Goal: Task Accomplishment & Management: Use online tool/utility

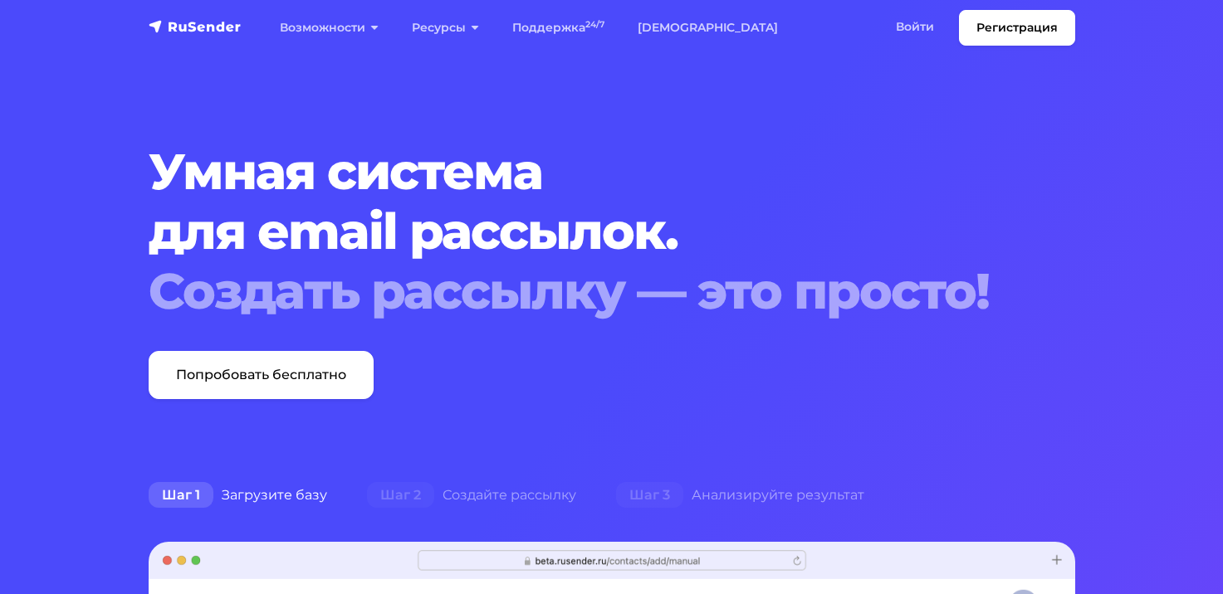
click at [938, 27] on link "Войти" at bounding box center [914, 27] width 71 height 34
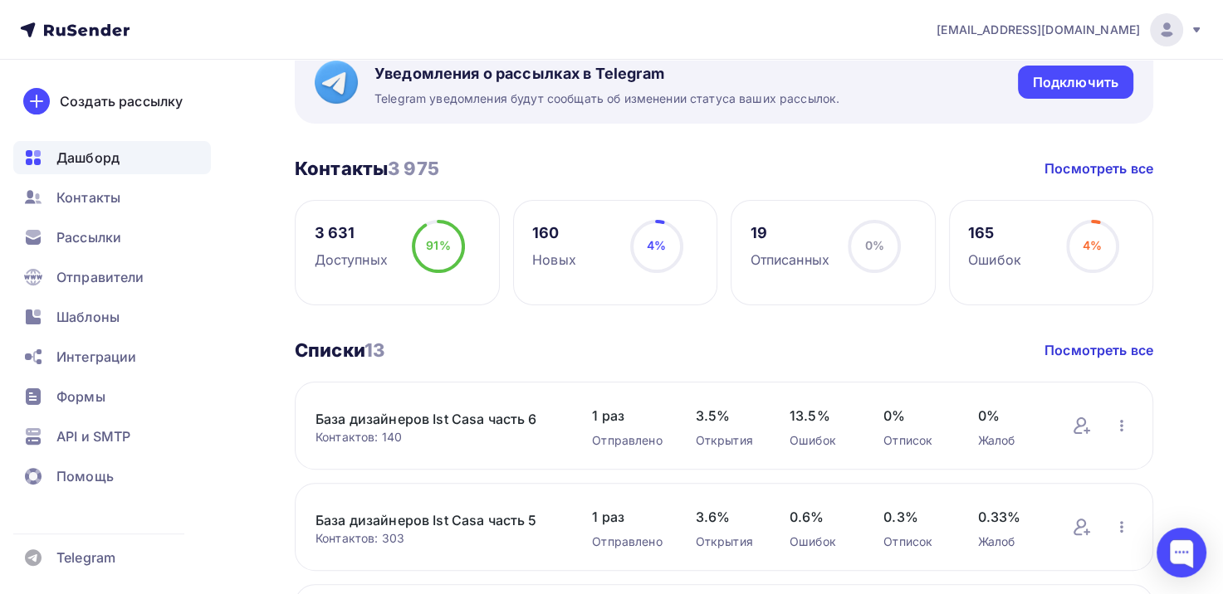
scroll to position [415, 0]
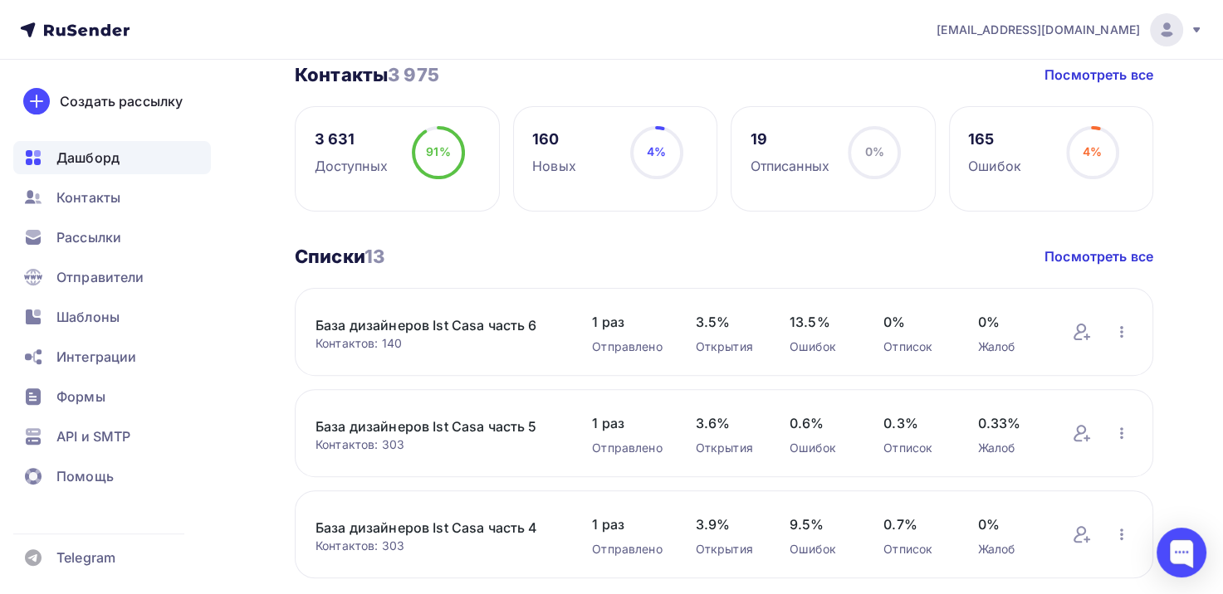
click at [989, 75] on div "Контакты 3 975 Контакты 3 975 Посмотреть все" at bounding box center [724, 74] width 858 height 23
click at [86, 314] on span "Шаблоны" at bounding box center [87, 317] width 63 height 20
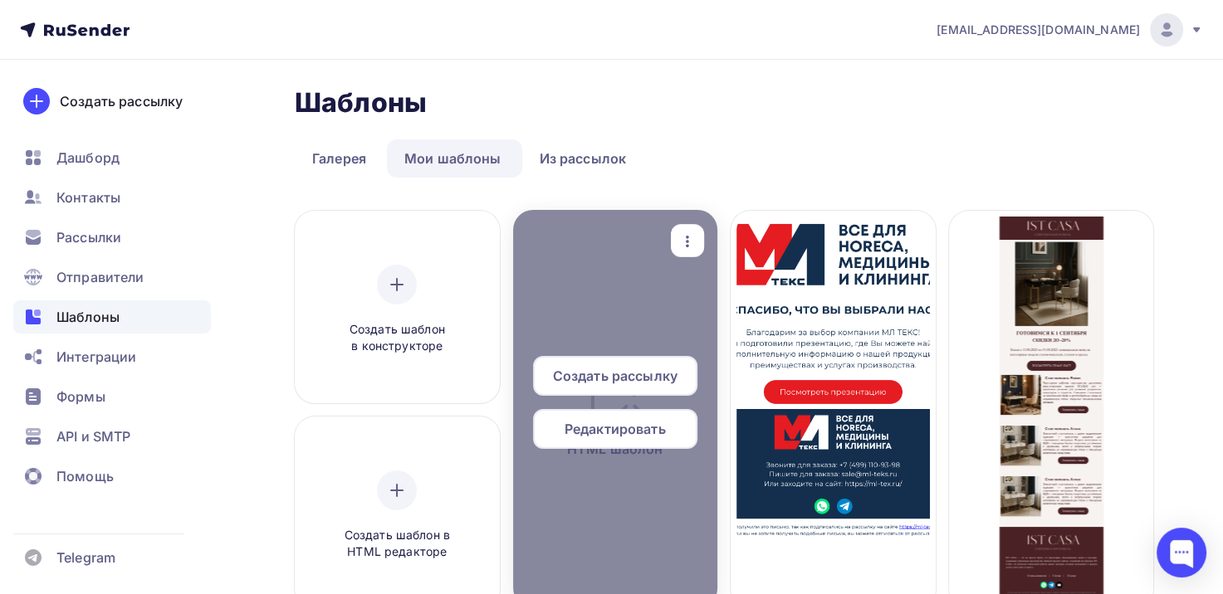
click at [624, 428] on span "Редактировать" at bounding box center [614, 429] width 101 height 20
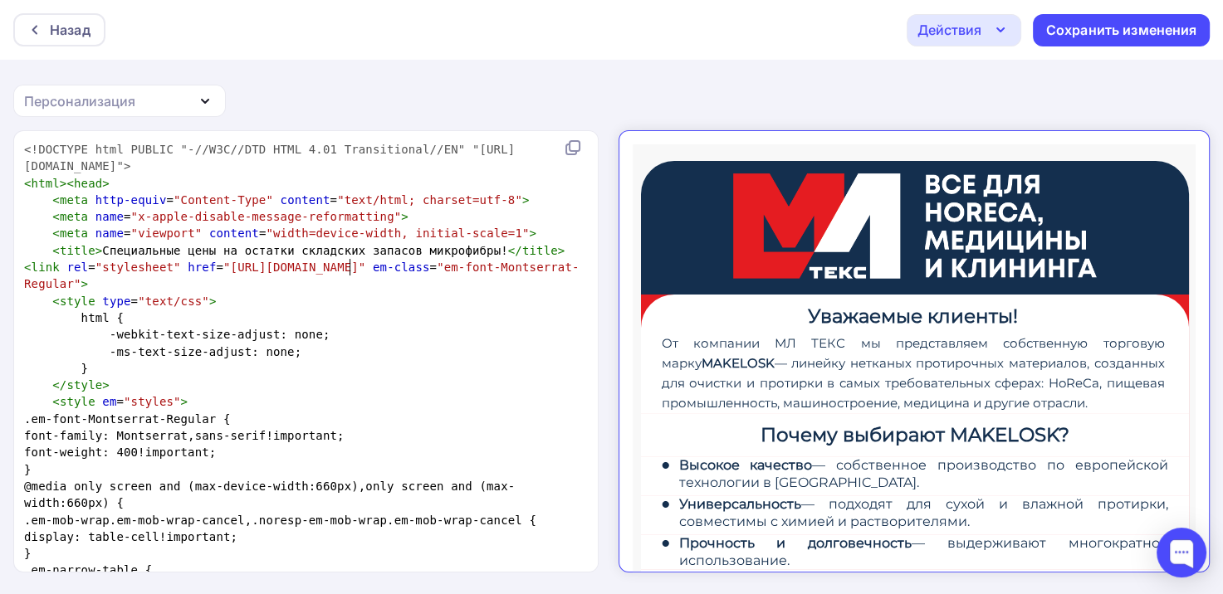
click at [352, 269] on span ""[URL][DOMAIN_NAME]"" at bounding box center [294, 267] width 142 height 13
type textarea "<!LOREMIP dolo SITAME "-//C2A//ELI SEDD 7.96 Eiusmodtempo//IN" "utla://etd.m9.a…"
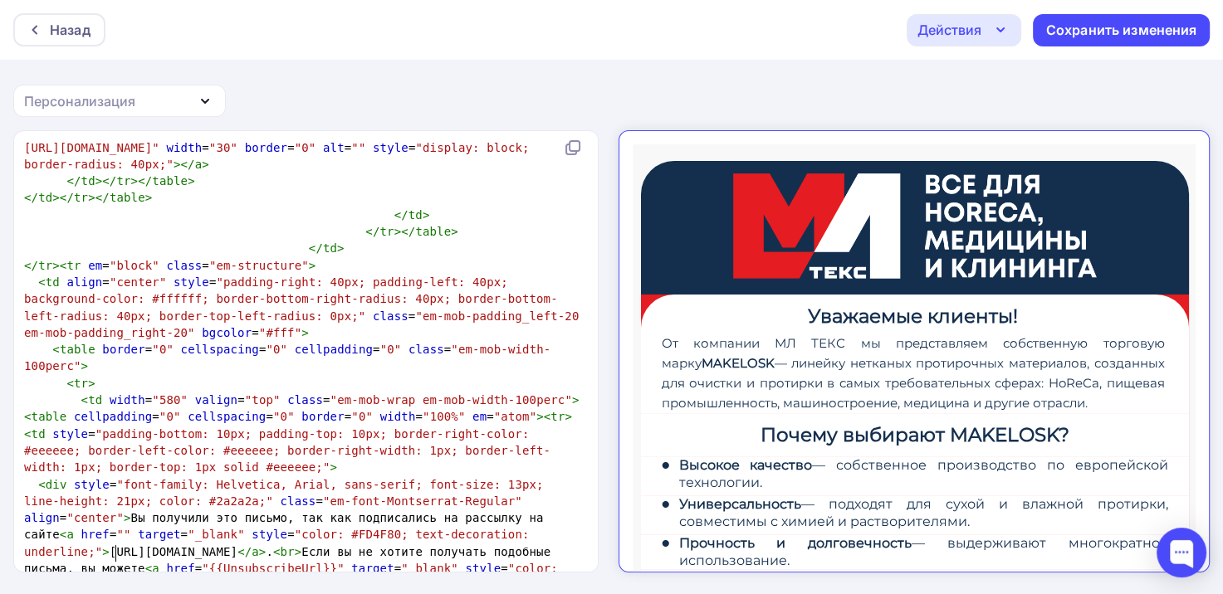
click at [783, 79] on div "Назад Действия Отправить тестовое письмо Выйти без сохранения Сохранить изменен…" at bounding box center [611, 298] width 1223 height 596
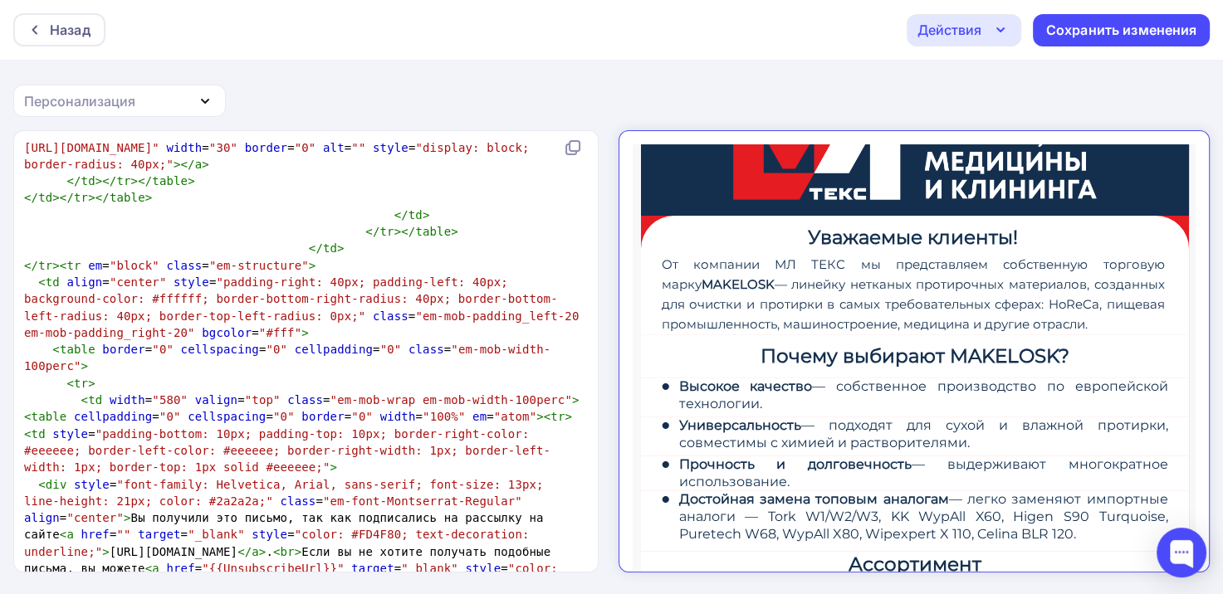
scroll to position [83, 0]
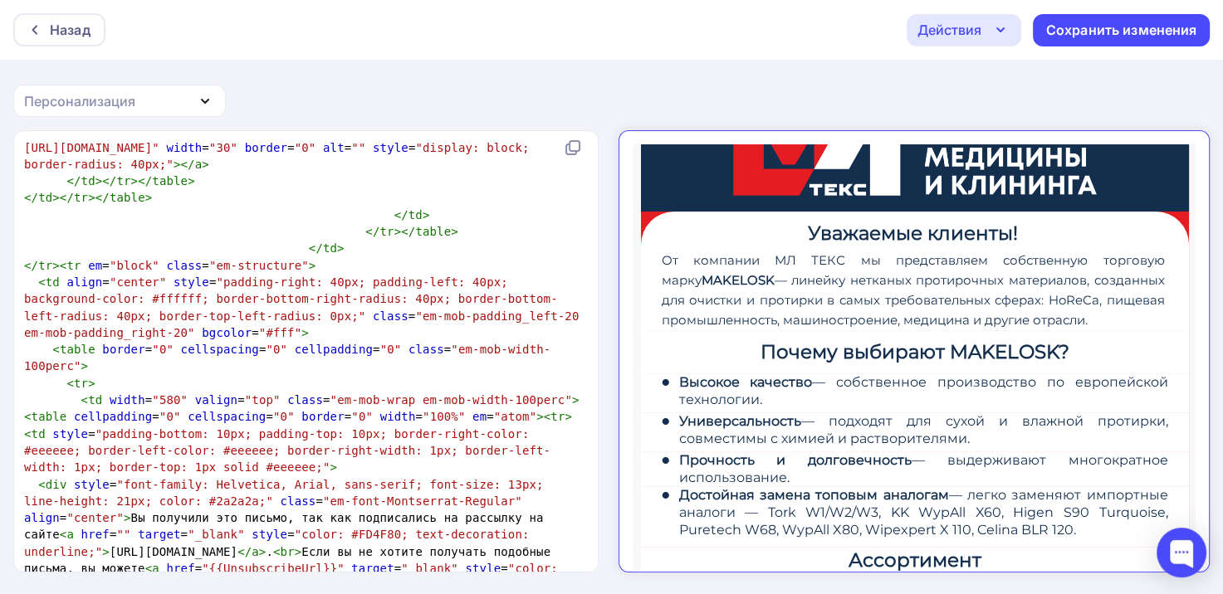
click at [1082, 73] on div "Назад Действия Отправить тестовое письмо Выйти без сохранения Сохранить изменен…" at bounding box center [611, 298] width 1223 height 596
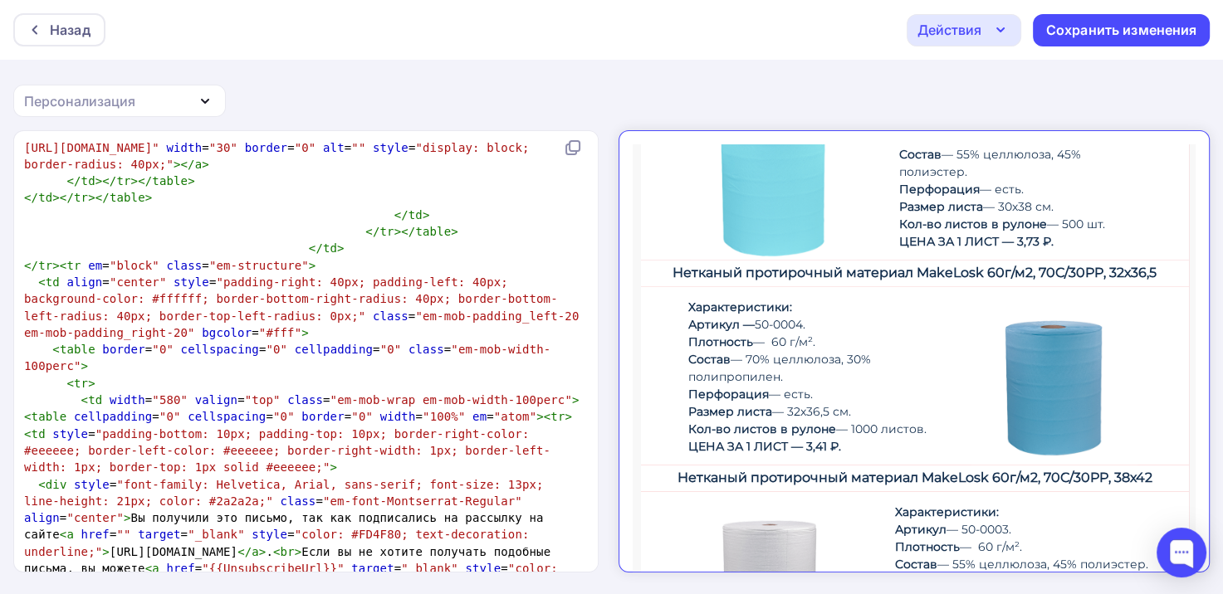
scroll to position [186, 0]
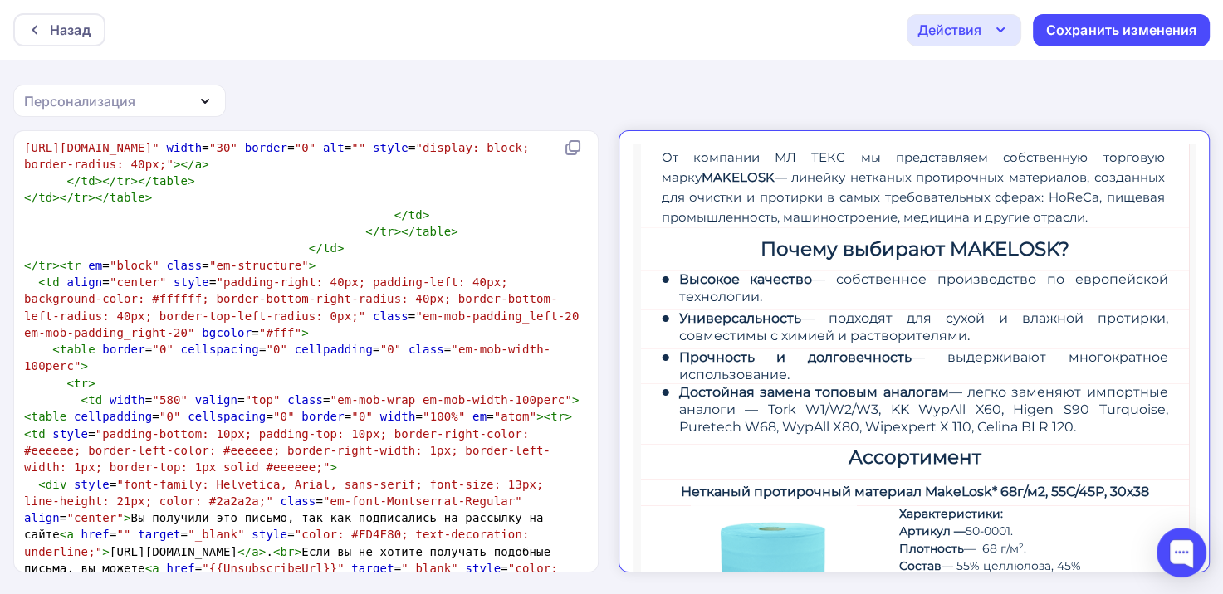
click at [983, 29] on div "Действия" at bounding box center [963, 30] width 115 height 32
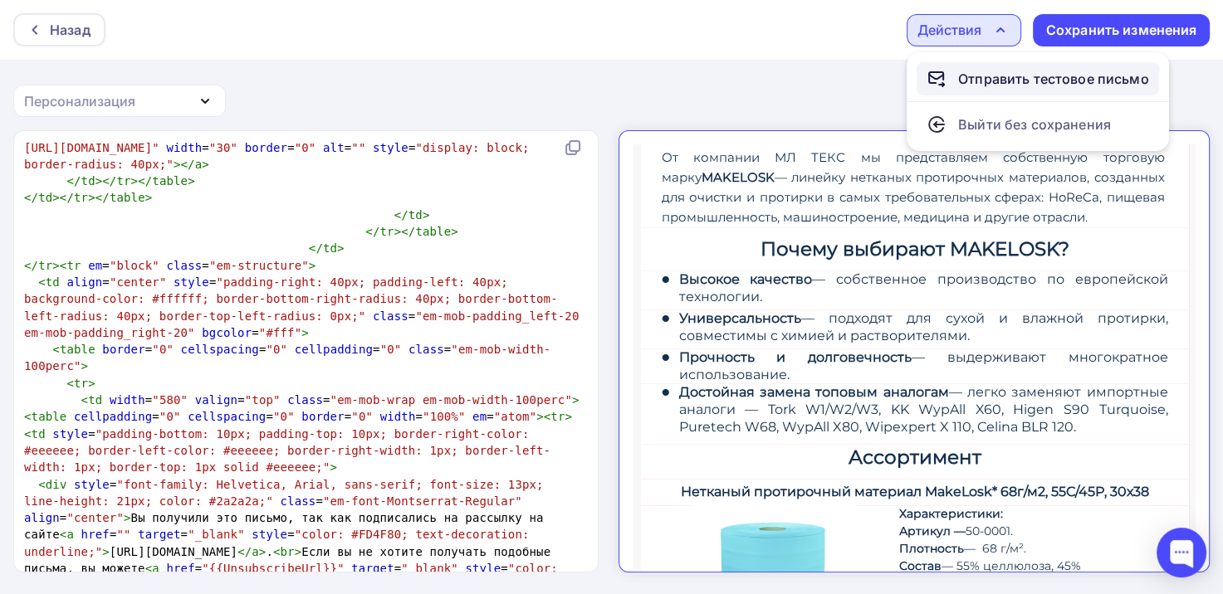
click at [1003, 81] on div "Отправить тестовое письмо" at bounding box center [1053, 79] width 191 height 20
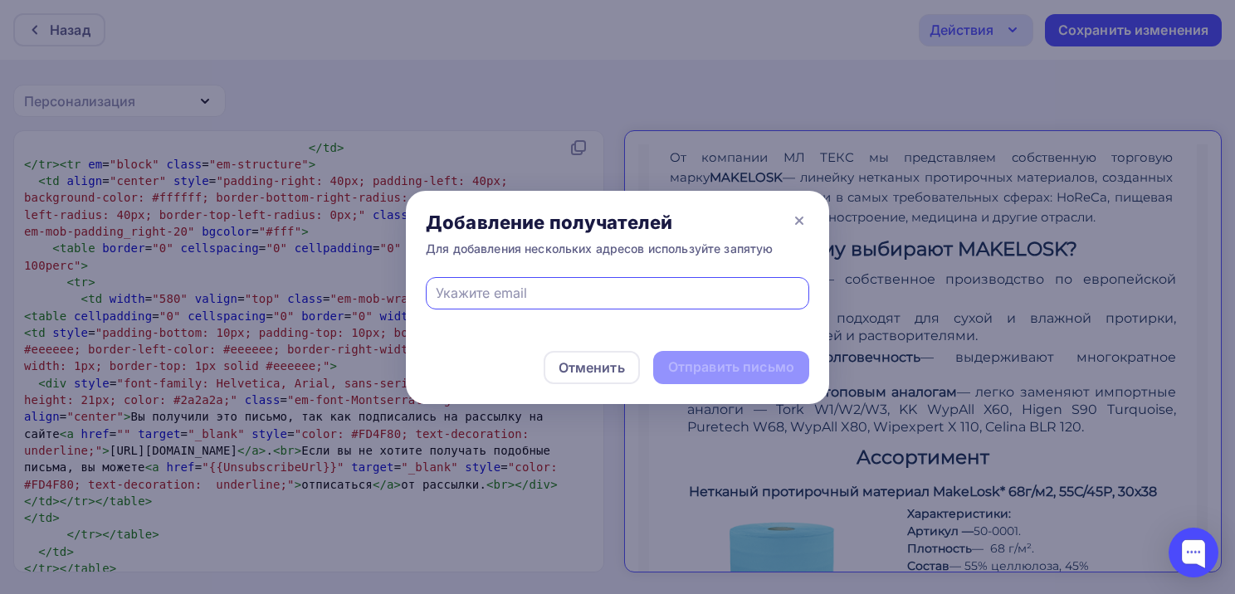
click at [603, 295] on input "text" at bounding box center [618, 293] width 364 height 20
type input "[EMAIL_ADDRESS][DOMAIN_NAME]"
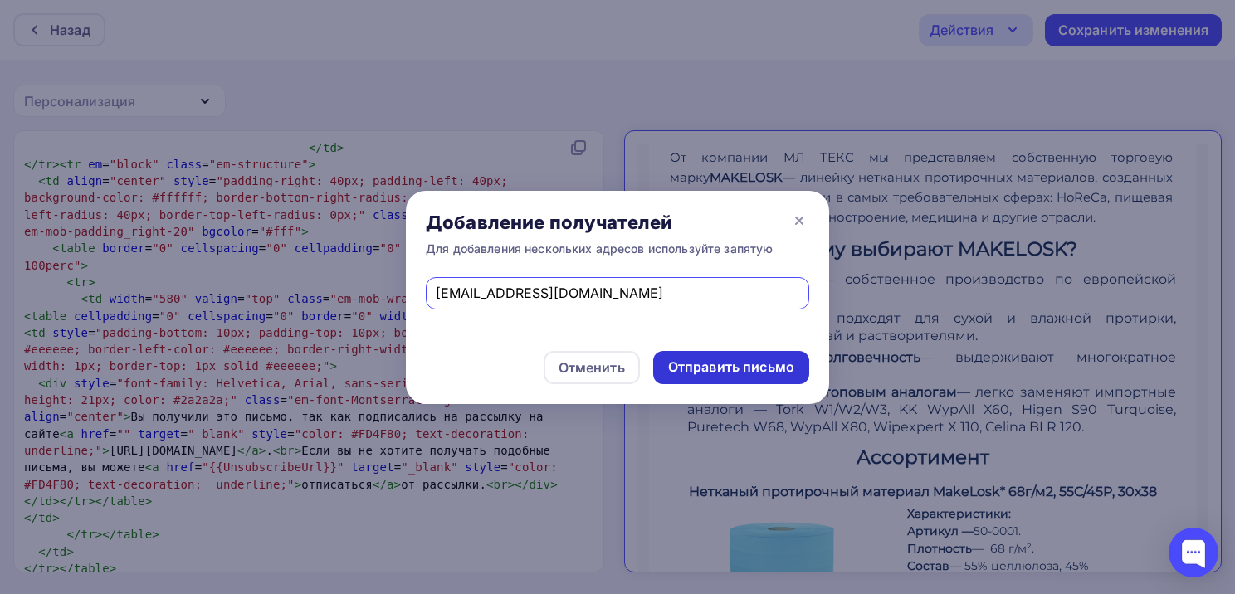
click at [702, 359] on div "Отправить письмо" at bounding box center [731, 367] width 126 height 19
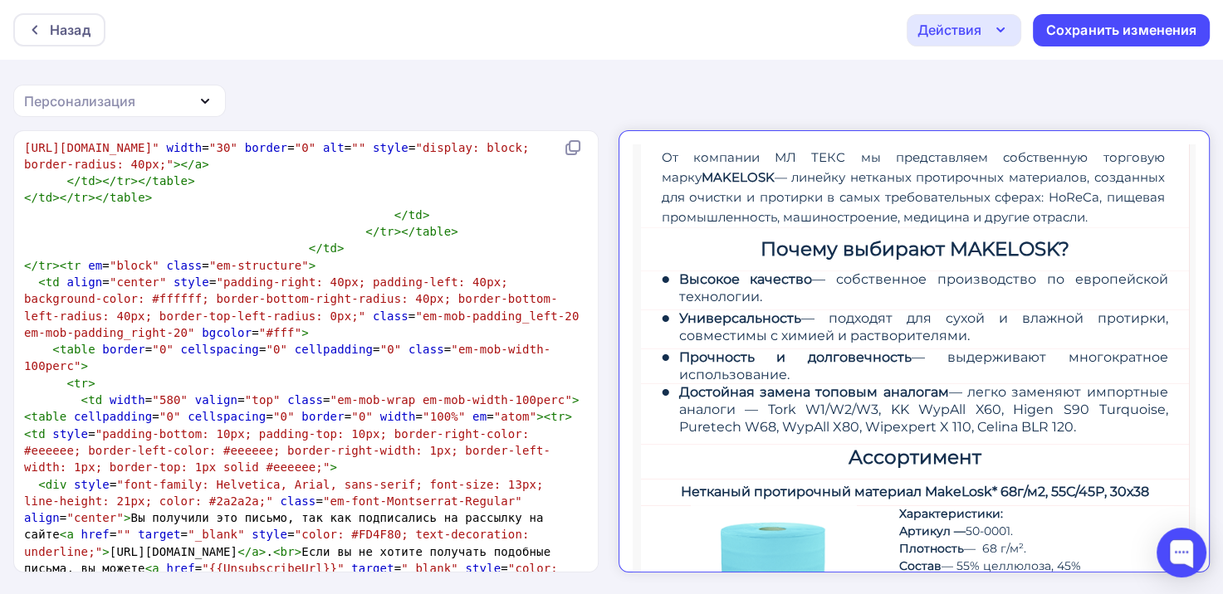
click at [823, 66] on div "Назад Действия Отправить тестовое письмо Выйти без сохранения Сохранить изменен…" at bounding box center [611, 298] width 1223 height 596
click at [1010, 24] on div "Действия" at bounding box center [963, 30] width 115 height 32
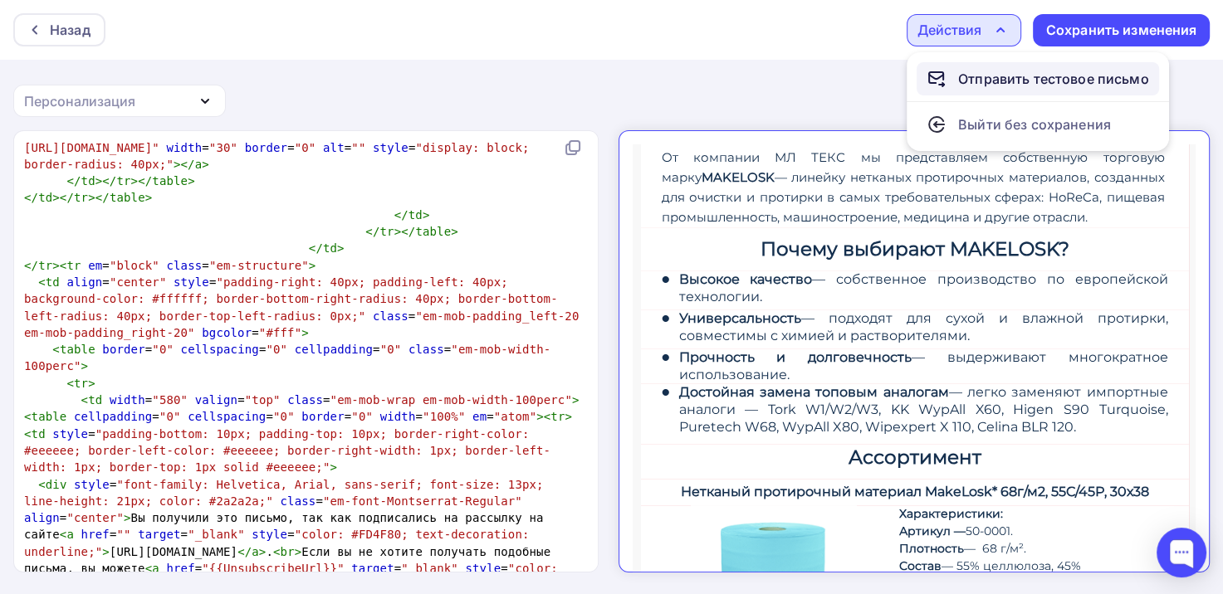
click at [1017, 75] on div "Отправить тестовое письмо" at bounding box center [1053, 79] width 191 height 20
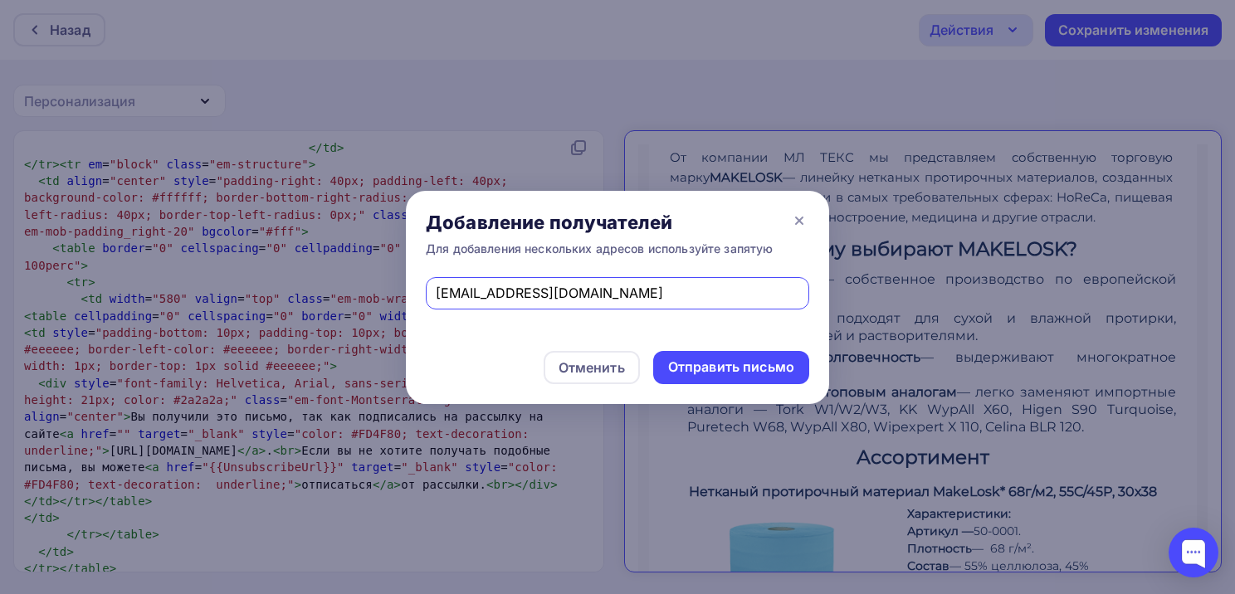
drag, startPoint x: 593, startPoint y: 292, endPoint x: 193, endPoint y: 233, distance: 404.4
click at [193, 233] on div "Добавление получателей Для добавления нескольких адресов используйте запятую [E…" at bounding box center [617, 297] width 1235 height 594
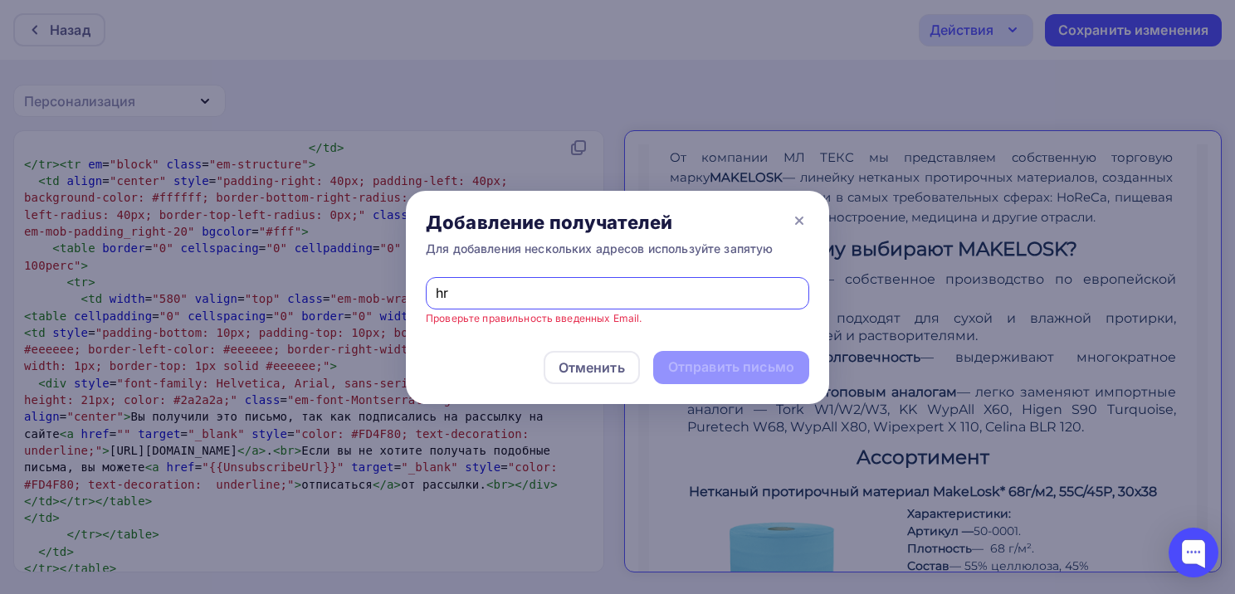
type input "h"
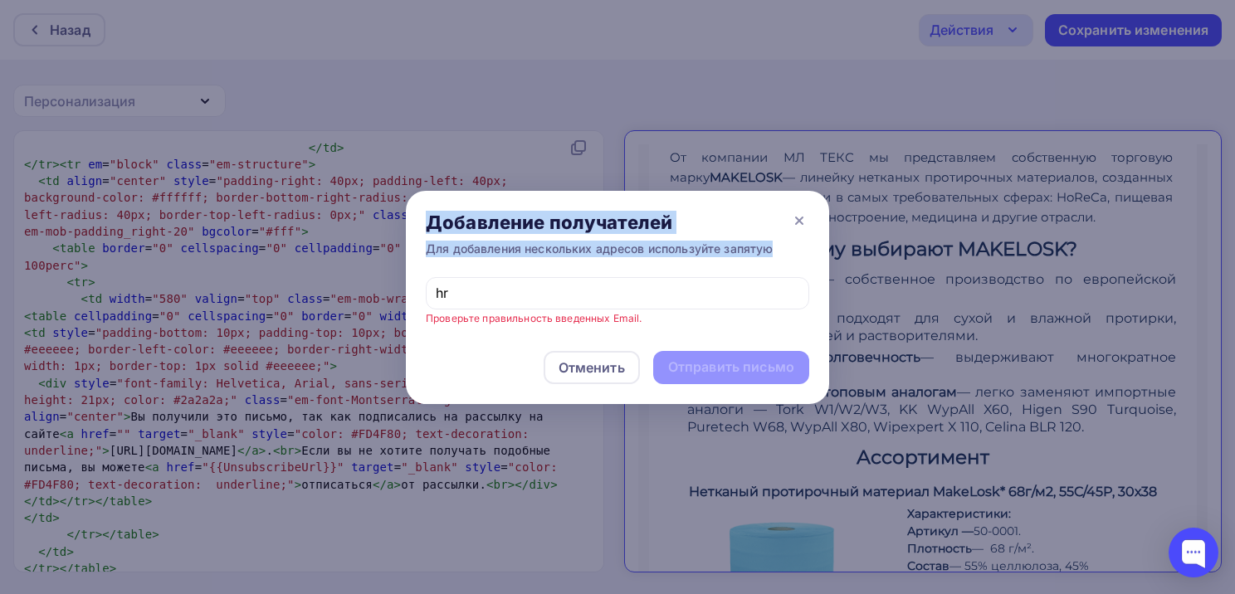
drag, startPoint x: 573, startPoint y: 302, endPoint x: 360, endPoint y: 290, distance: 213.6
click at [360, 290] on div "Добавление получателей Для добавления нескольких адресов используйте запятую hr…" at bounding box center [617, 297] width 1235 height 594
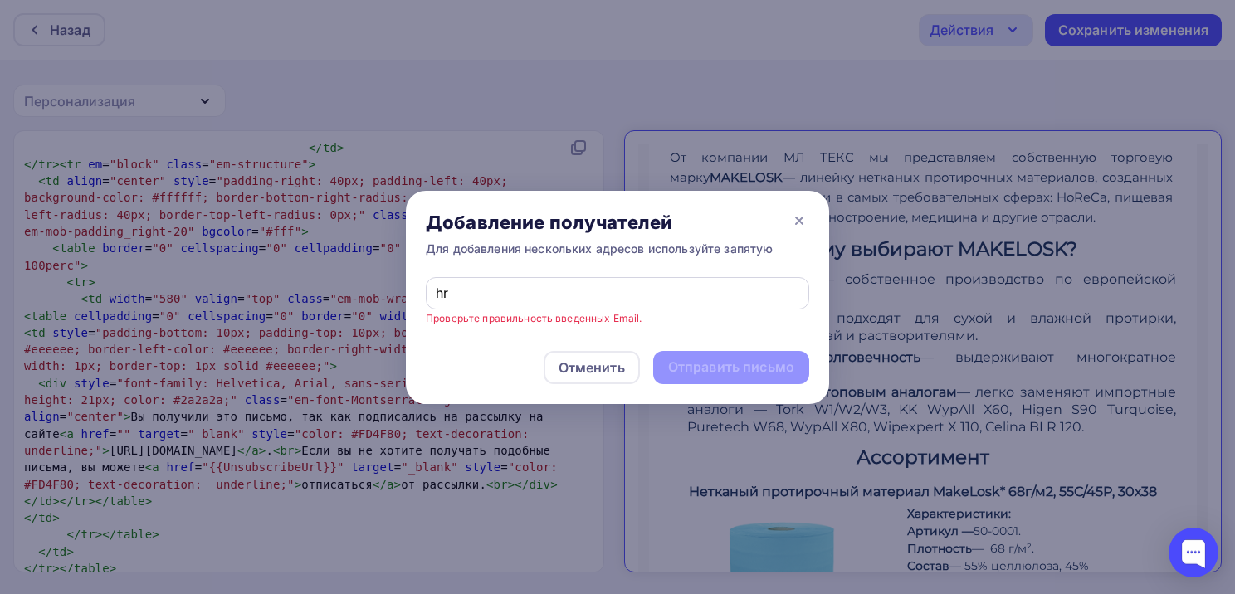
click at [452, 280] on div "hr" at bounding box center [617, 293] width 383 height 32
drag, startPoint x: 448, startPoint y: 295, endPoint x: 430, endPoint y: 294, distance: 18.3
click at [430, 294] on div "hr" at bounding box center [617, 293] width 383 height 32
paste input "[EMAIL_ADDRESS][DOMAIN_NAME]"
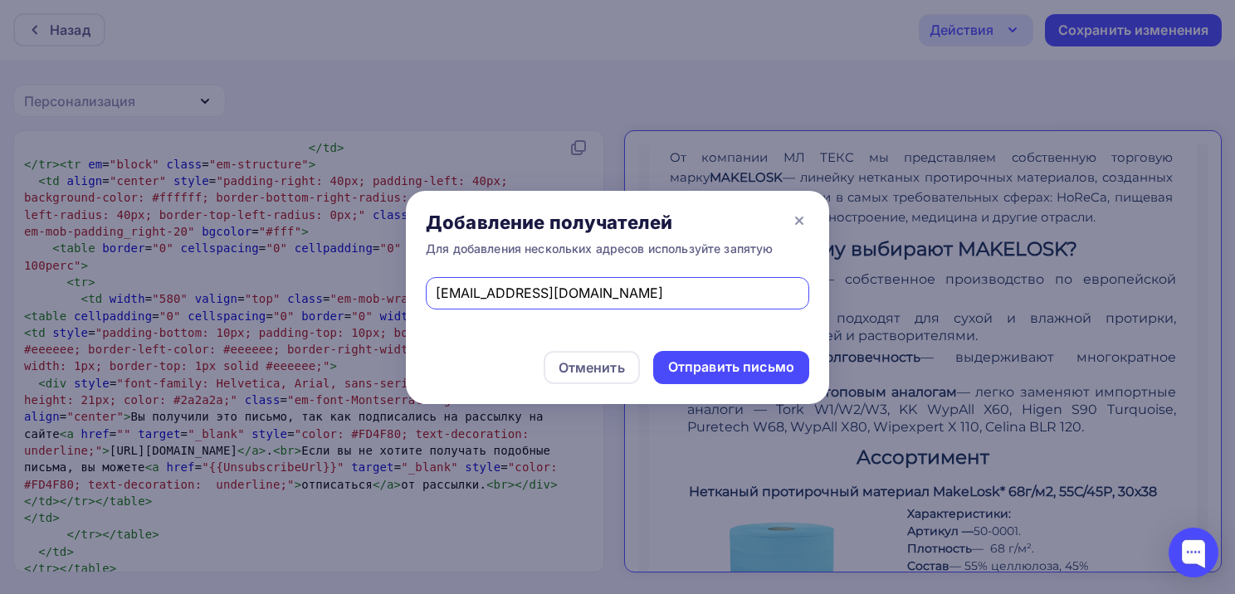
click at [438, 295] on input "[EMAIL_ADDRESS][DOMAIN_NAME]" at bounding box center [618, 293] width 364 height 20
type input "[EMAIL_ADDRESS][DOMAIN_NAME]"
click at [727, 362] on div "Отправить письмо" at bounding box center [731, 367] width 126 height 19
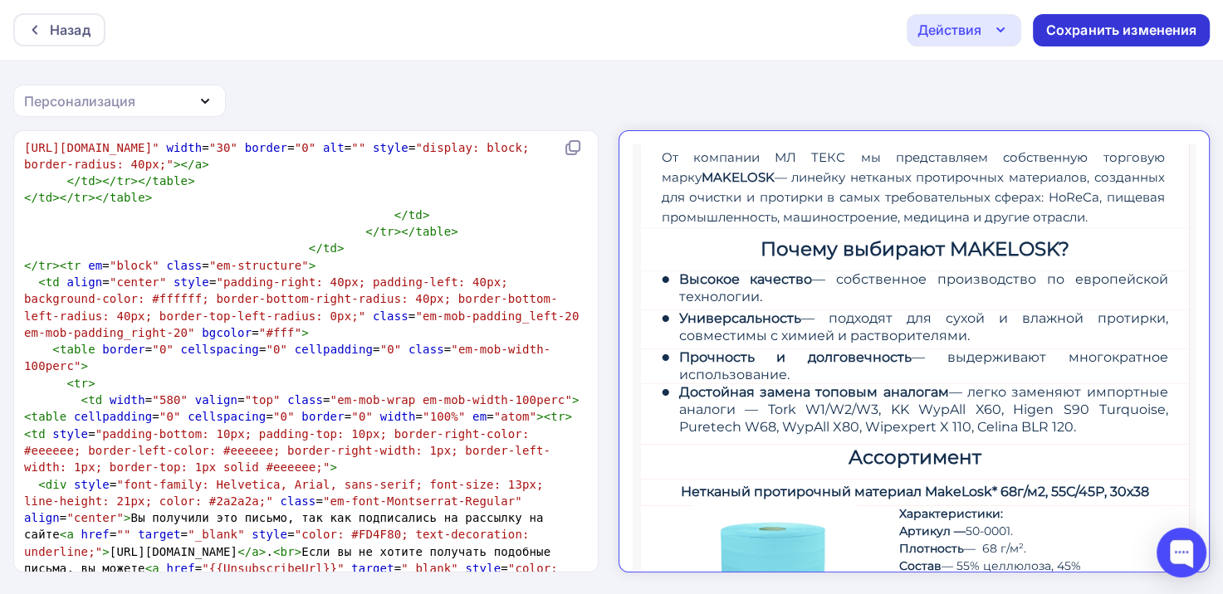
click at [1080, 32] on div "Сохранить изменения" at bounding box center [1121, 30] width 151 height 19
